Goal: Find specific page/section: Find specific page/section

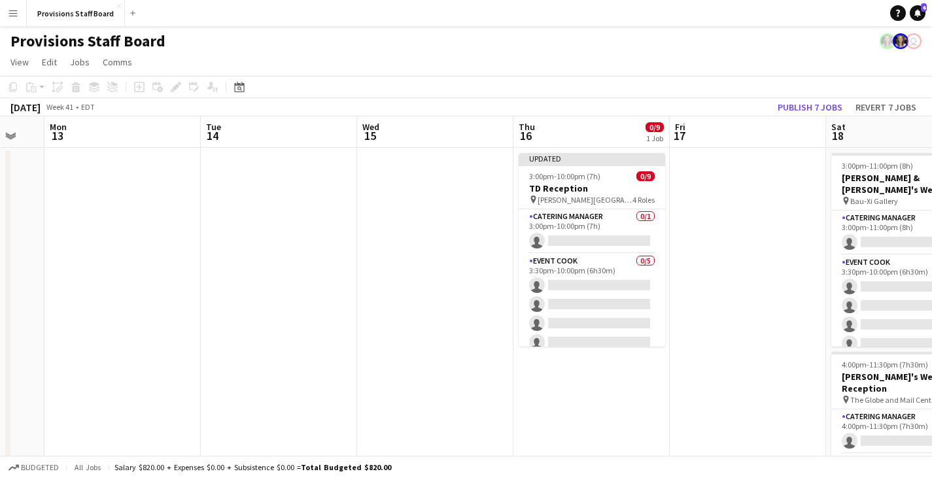
scroll to position [0, 267]
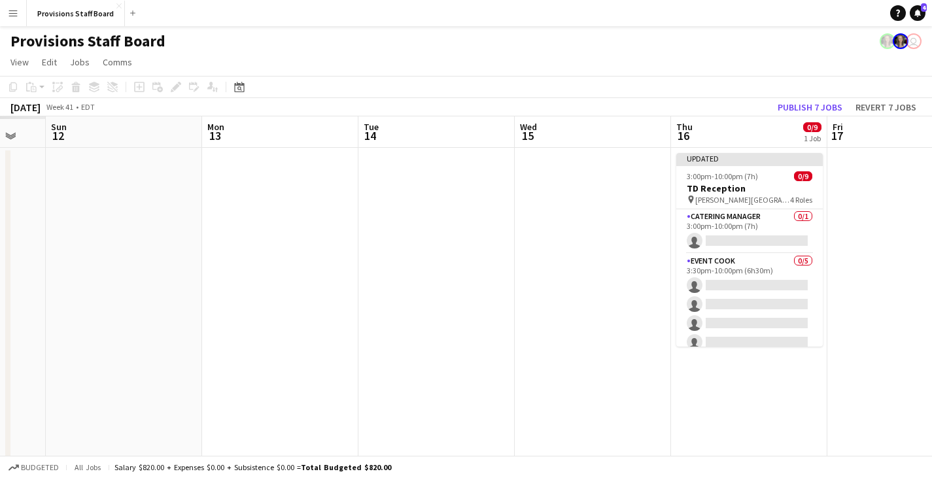
drag, startPoint x: 139, startPoint y: 128, endPoint x: 941, endPoint y: 158, distance: 803.2
click at [931, 158] on html "Menu Boards Boards Boards All jobs Status Workforce Workforce My Workforce Recr…" at bounding box center [466, 387] width 932 height 774
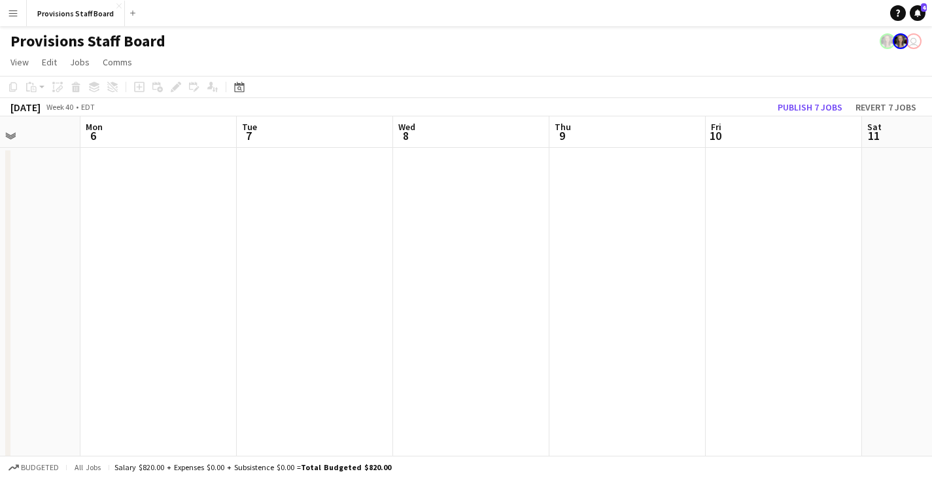
drag, startPoint x: 315, startPoint y: 141, endPoint x: 912, endPoint y: 144, distance: 596.6
click at [913, 144] on app-calendar-viewport "Fri 3 Sat 4 Sun 5 Mon 6 Tue 7 Wed 8 Thu 9 Fri 10 Sat 11 Sun 12 Mon 13" at bounding box center [466, 434] width 932 height 636
drag, startPoint x: 85, startPoint y: 135, endPoint x: 908, endPoint y: 159, distance: 823.2
click at [908, 159] on app-calendar-viewport "Tue 30 Wed 1 Thu 2 Fri 3 Sat 4 Sun 5 Mon 6 Tue 7 Wed 8 Thu 9 Fri 10" at bounding box center [466, 434] width 932 height 636
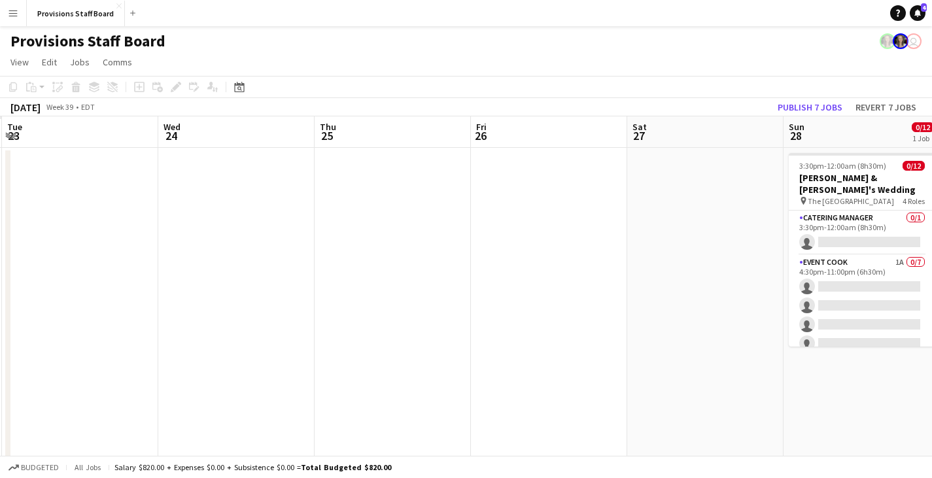
drag, startPoint x: 172, startPoint y: 139, endPoint x: 941, endPoint y: 158, distance: 769.5
click at [931, 158] on html "Menu Boards Boards Boards All jobs Status Workforce Workforce My Workforce Recr…" at bounding box center [466, 387] width 932 height 774
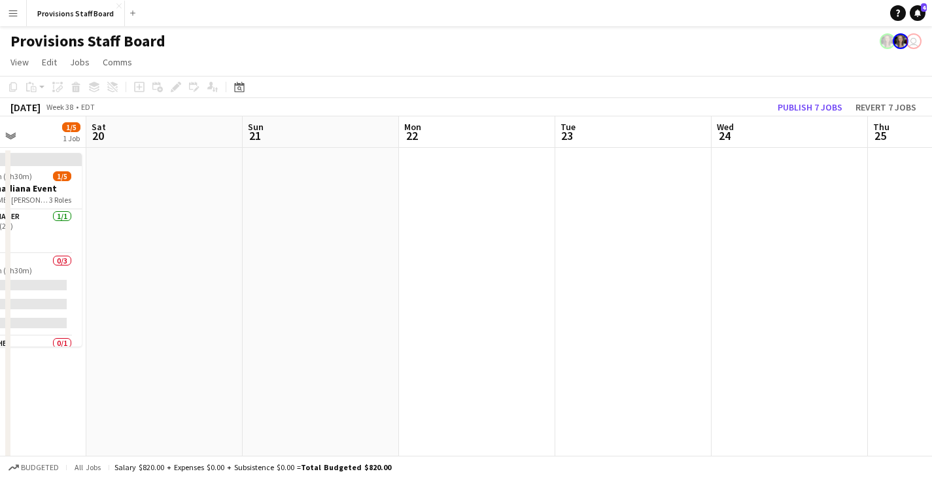
drag, startPoint x: 103, startPoint y: 125, endPoint x: 892, endPoint y: 141, distance: 788.4
click at [891, 141] on app-calendar-viewport "Wed 17 Thu 18 Fri 19 1/5 1 Job Sat 20 Sun 21 Mon 22 Tue 23 Wed 24 Thu 25 Fri 26…" at bounding box center [466, 434] width 932 height 636
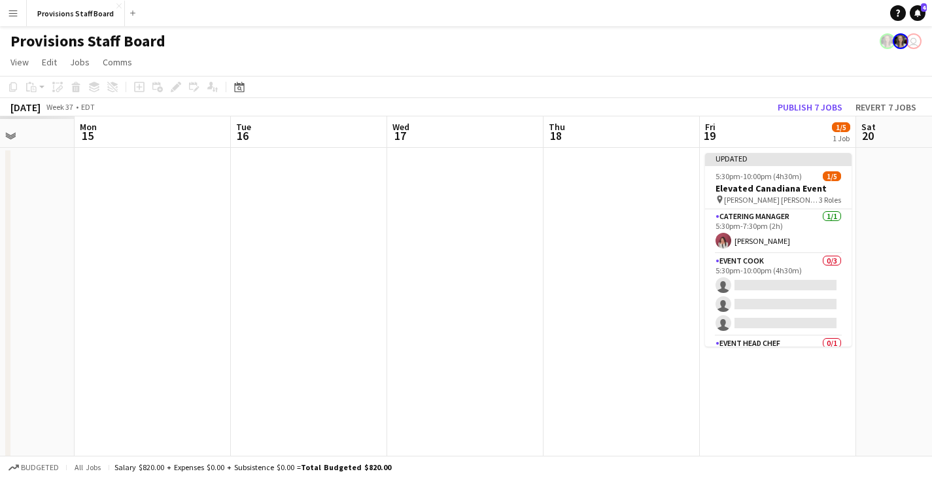
scroll to position [0, 290]
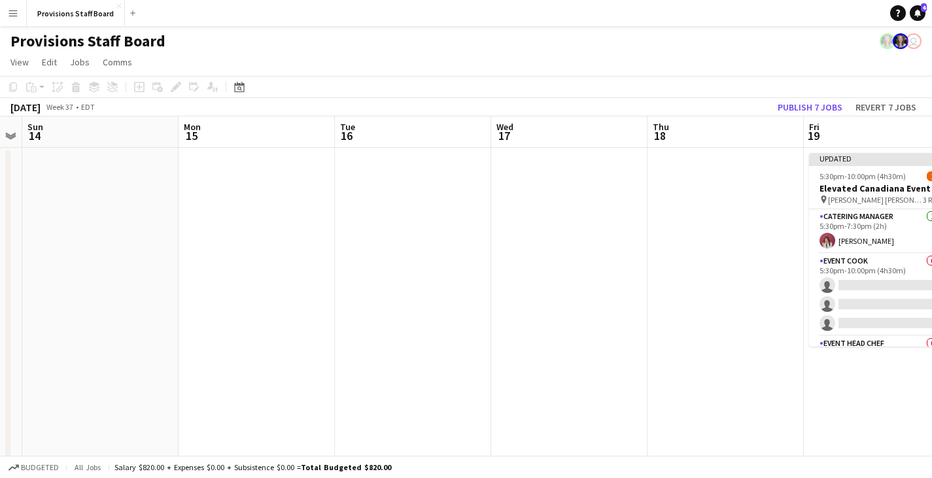
drag, startPoint x: 62, startPoint y: 131, endPoint x: 941, endPoint y: 132, distance: 879.2
click at [931, 132] on html "Menu Boards Boards Boards All jobs Status Workforce Workforce My Workforce Recr…" at bounding box center [466, 429] width 932 height 858
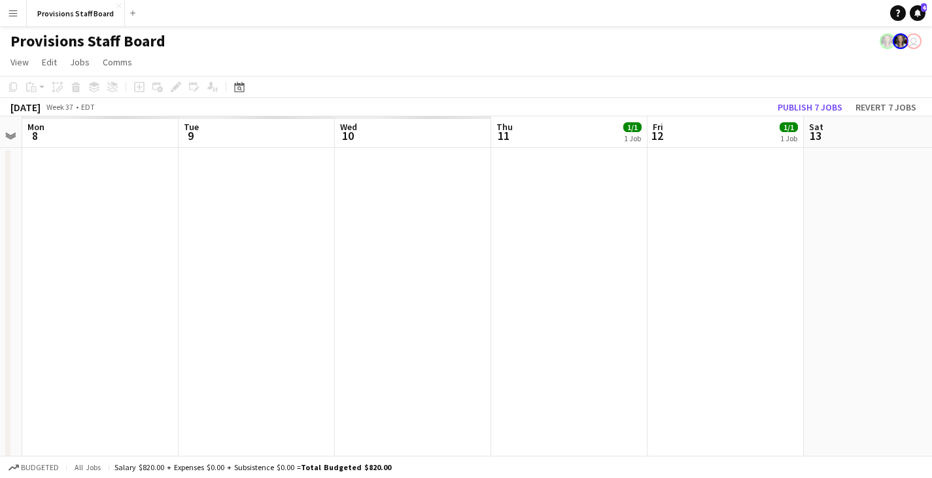
scroll to position [0, 458]
drag, startPoint x: 86, startPoint y: 131, endPoint x: 920, endPoint y: 156, distance: 835.0
click at [931, 157] on html "Menu Boards Boards Boards All jobs Status Workforce Workforce My Workforce Recr…" at bounding box center [466, 429] width 932 height 858
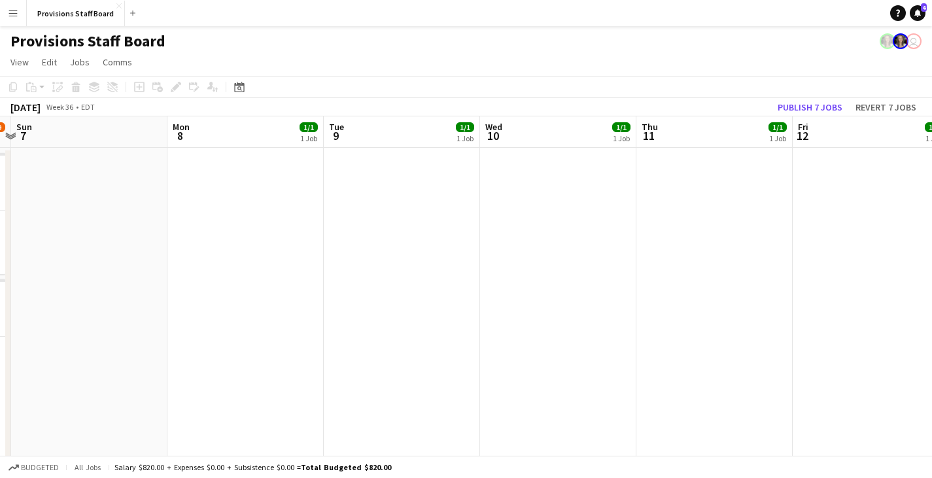
drag, startPoint x: 152, startPoint y: 132, endPoint x: 771, endPoint y: 119, distance: 619.6
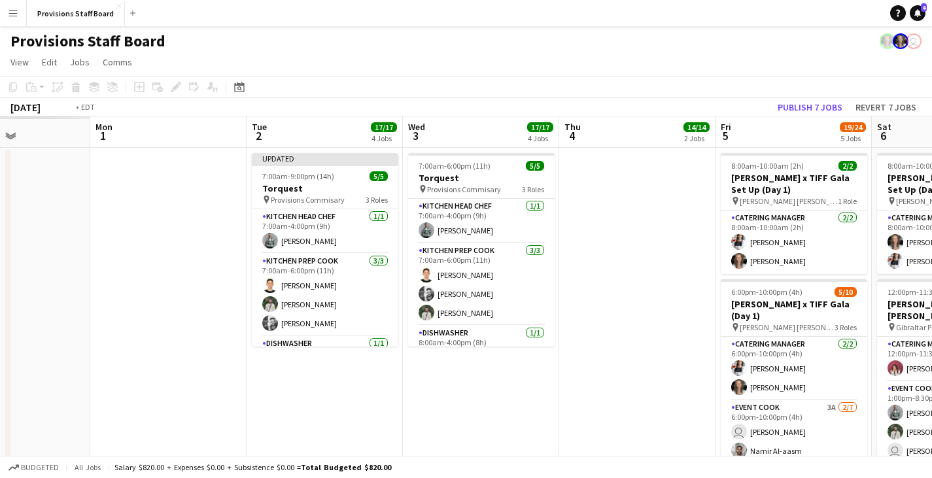
drag, startPoint x: 100, startPoint y: 128, endPoint x: 883, endPoint y: 123, distance: 783.0
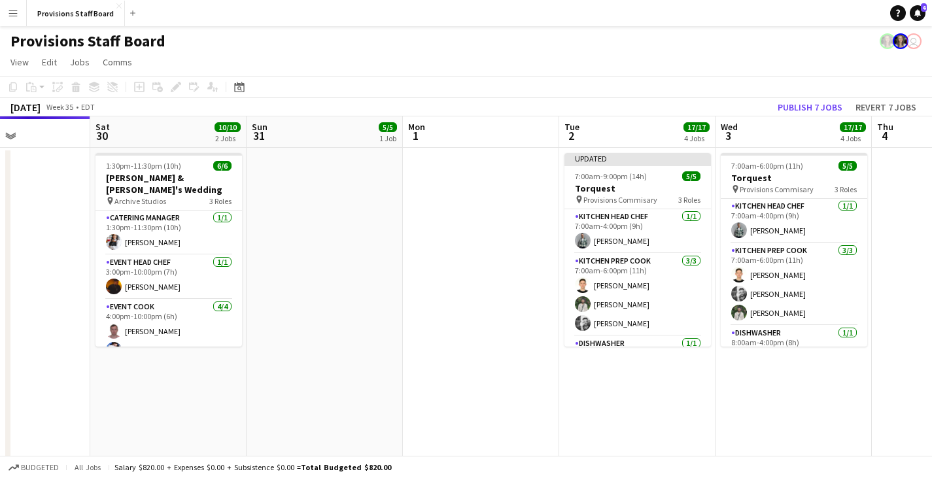
scroll to position [0, 298]
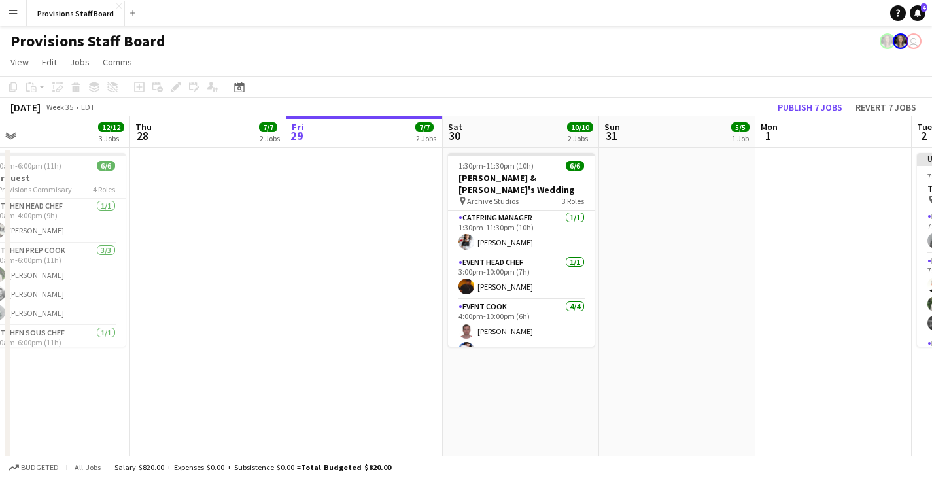
drag, startPoint x: 238, startPoint y: 131, endPoint x: 693, endPoint y: 126, distance: 455.3
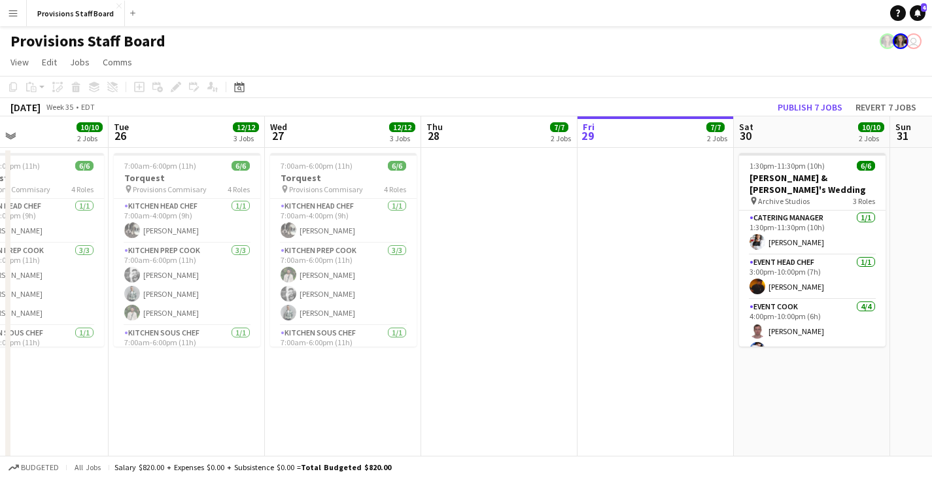
drag, startPoint x: 233, startPoint y: 131, endPoint x: 455, endPoint y: 139, distance: 222.5
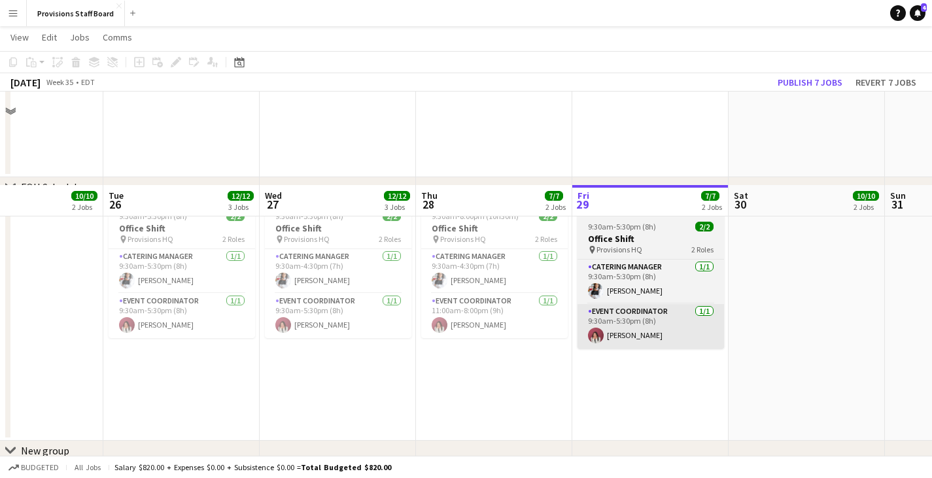
scroll to position [1518, 0]
